Goal: Information Seeking & Learning: Learn about a topic

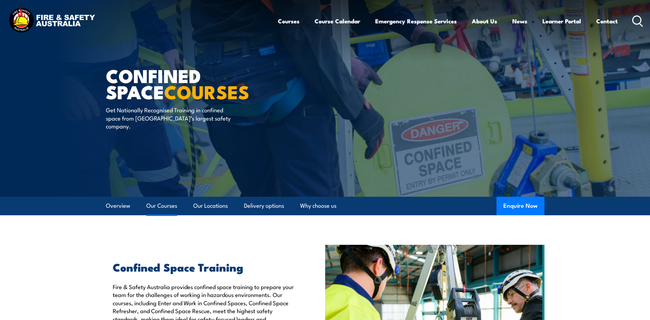
click at [162, 205] on link "Our Courses" at bounding box center [161, 205] width 31 height 18
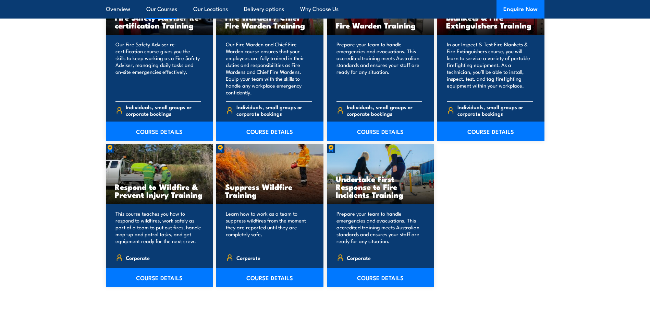
scroll to position [960, 0]
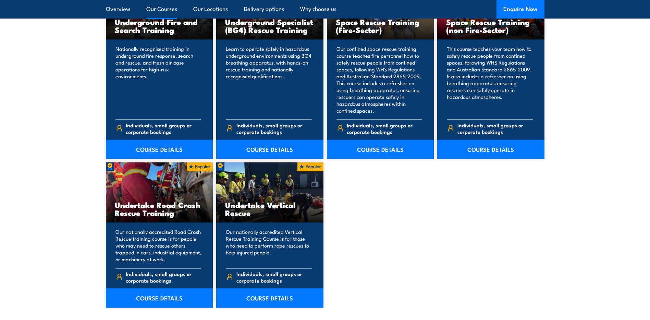
scroll to position [1337, 0]
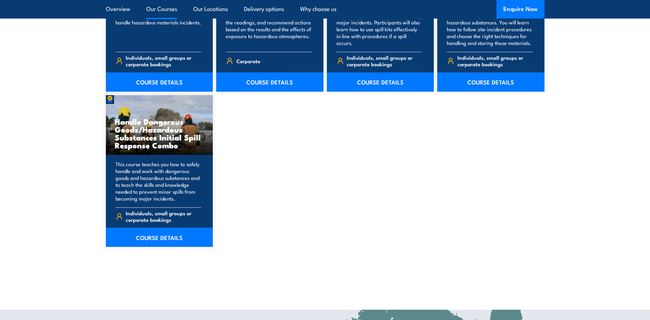
scroll to position [652, 0]
click at [163, 237] on link "COURSE DETAILS" at bounding box center [159, 236] width 107 height 19
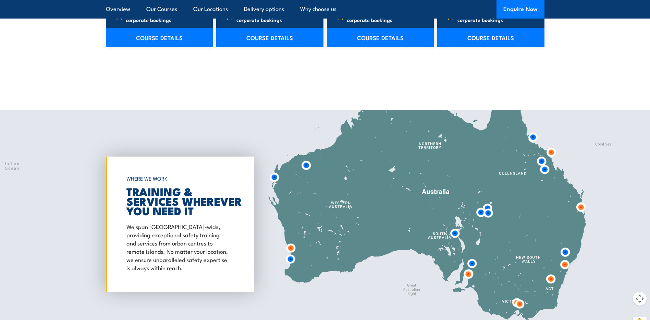
scroll to position [1234, 0]
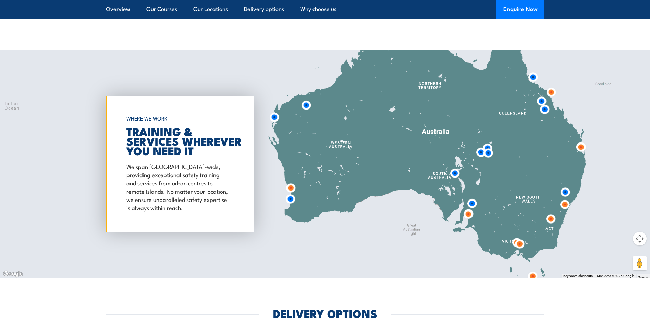
click at [552, 219] on img at bounding box center [551, 219] width 18 height 18
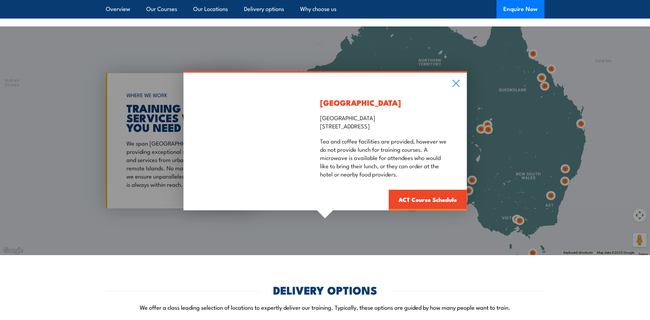
scroll to position [1269, 0]
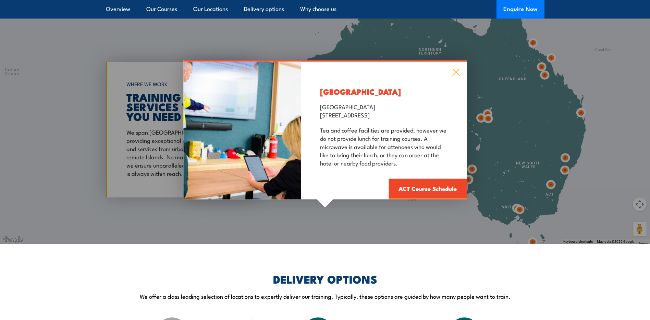
click at [456, 74] on icon at bounding box center [456, 73] width 8 height 8
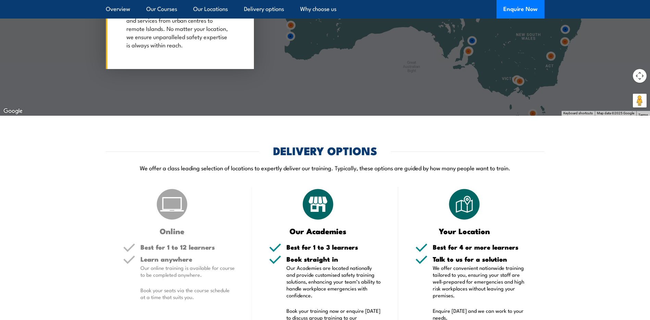
scroll to position [1440, 0]
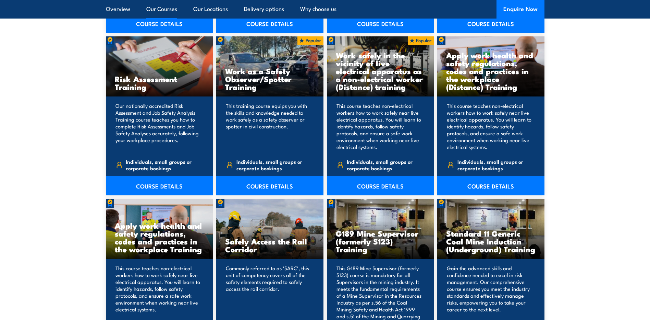
scroll to position [926, 0]
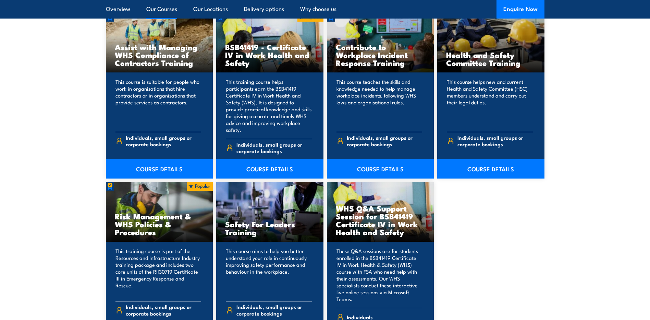
scroll to position [583, 0]
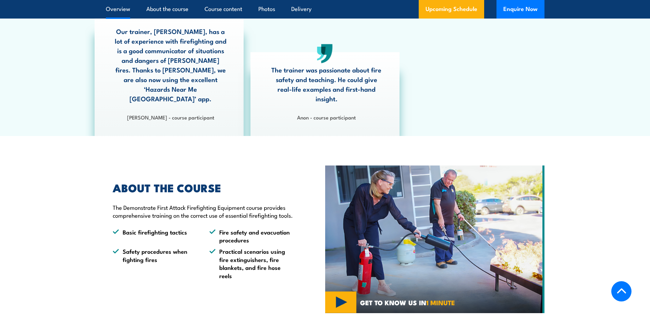
scroll to position [446, 0]
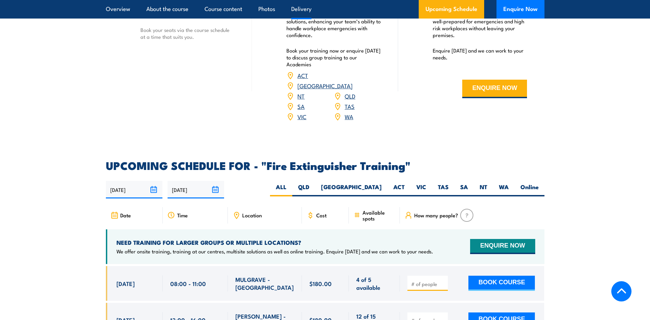
scroll to position [1029, 0]
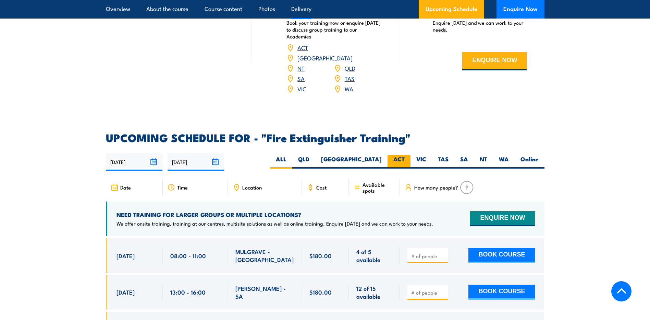
click at [403, 155] on label "ACT" at bounding box center [399, 161] width 23 height 13
click at [405, 155] on input "ACT" at bounding box center [407, 157] width 4 height 4
radio input "true"
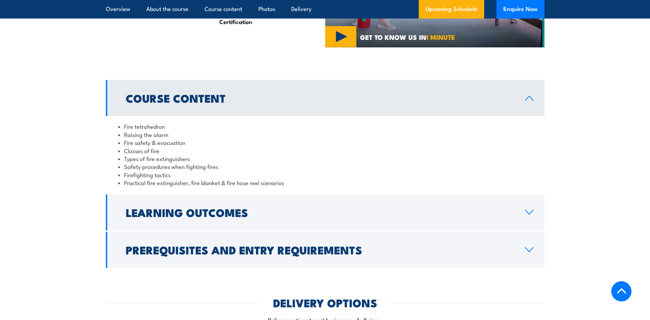
scroll to position [568, 0]
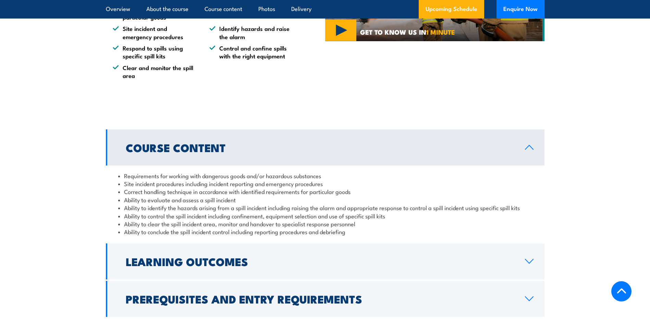
scroll to position [652, 0]
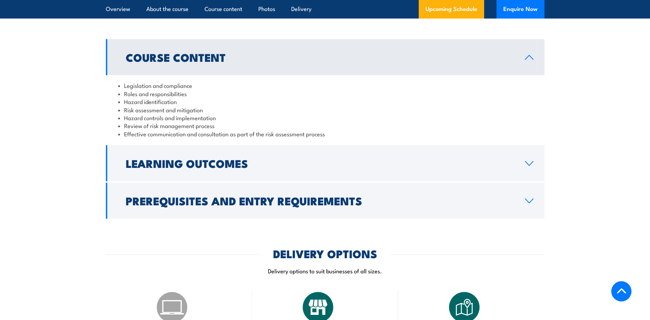
scroll to position [652, 0]
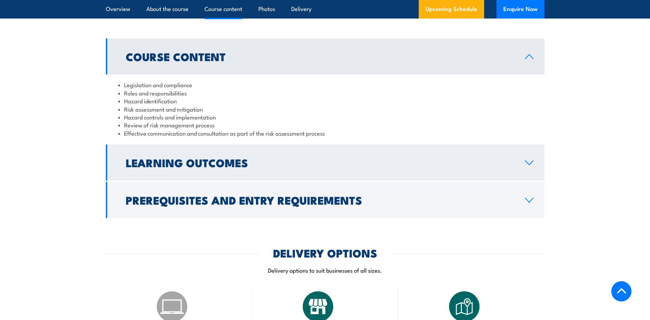
click at [201, 167] on h2 "Learning Outcomes" at bounding box center [320, 162] width 389 height 10
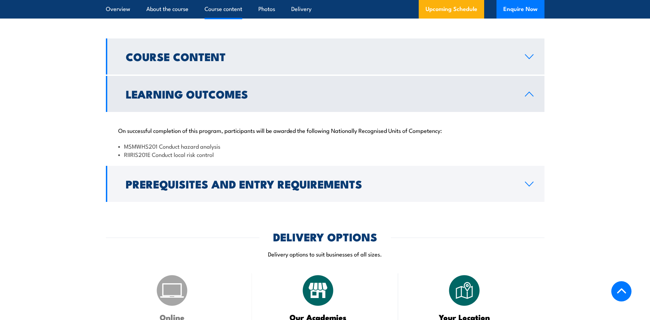
click at [215, 61] on h2 "Course Content" at bounding box center [320, 56] width 389 height 10
